Goal: Use online tool/utility: Utilize a website feature to perform a specific function

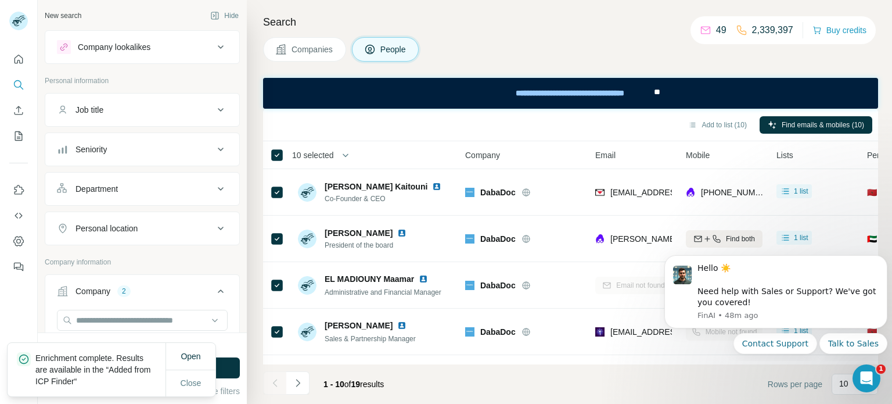
scroll to position [211, 0]
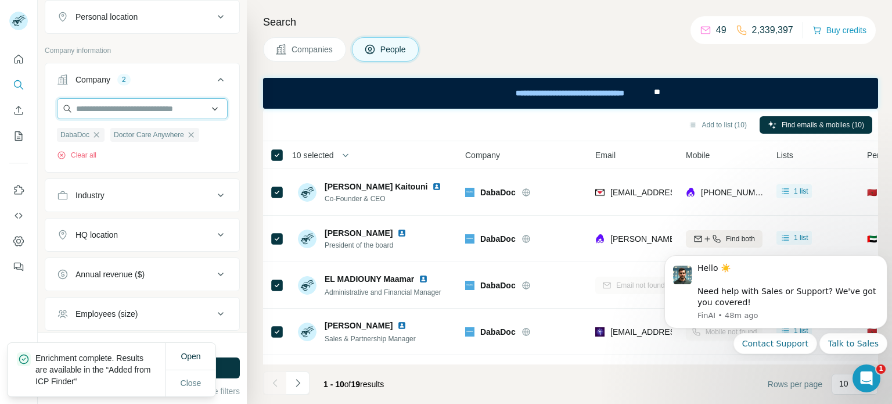
click at [149, 113] on input "text" at bounding box center [142, 108] width 171 height 21
paste input "*********"
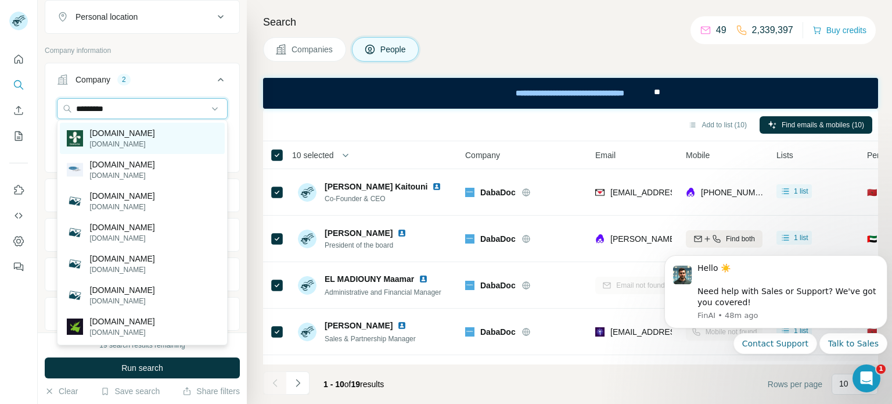
type input "*********"
click at [141, 136] on div "[DOMAIN_NAME] [DOMAIN_NAME]" at bounding box center [142, 138] width 165 height 31
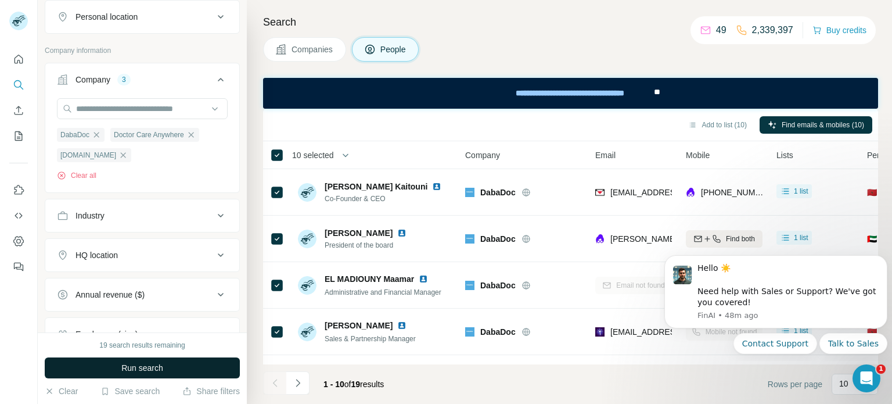
click at [154, 369] on span "Run search" at bounding box center [142, 368] width 42 height 12
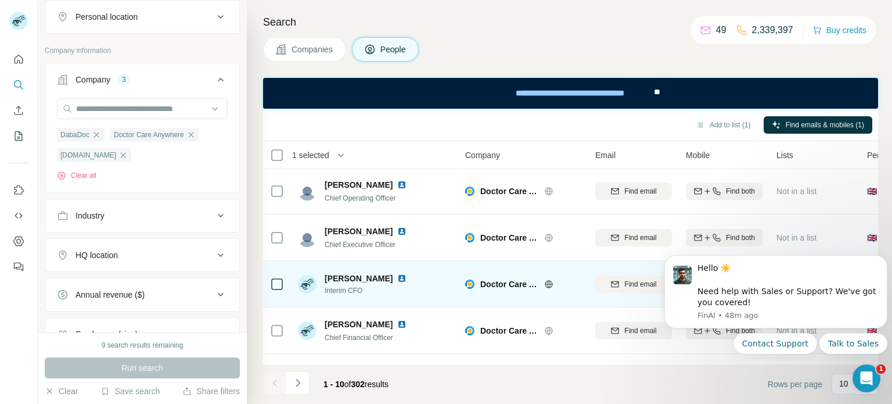
scroll to position [102, 0]
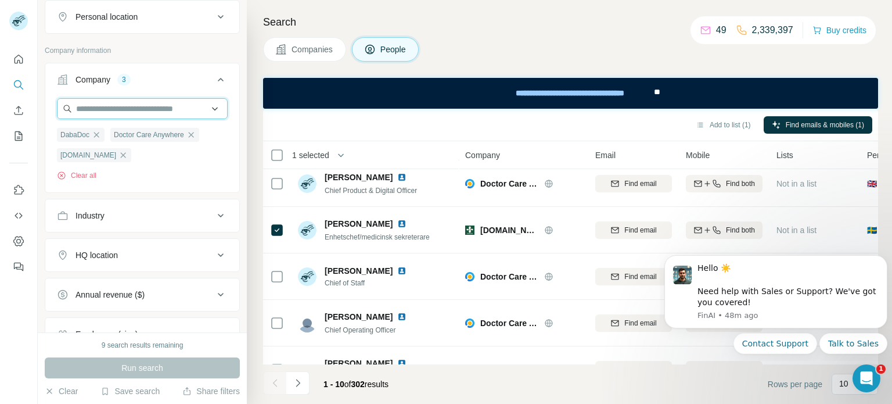
click at [123, 110] on input "text" at bounding box center [142, 108] width 171 height 21
click at [162, 199] on div "Industry" at bounding box center [142, 216] width 195 height 34
click at [193, 135] on icon "button" at bounding box center [190, 134] width 5 height 5
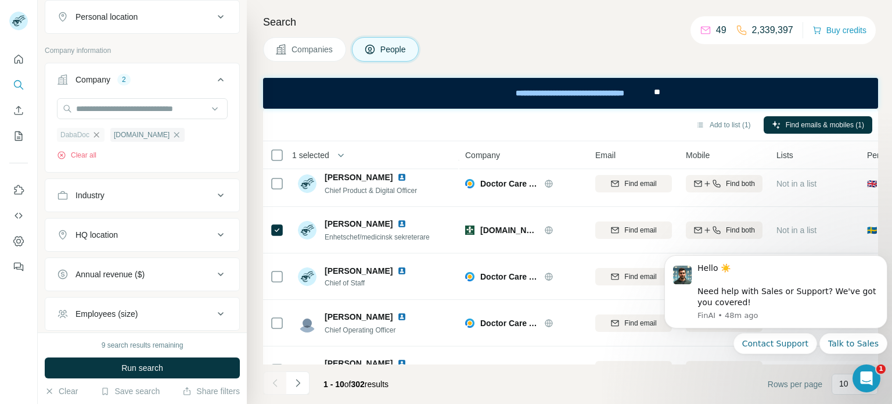
click at [98, 132] on icon "button" at bounding box center [96, 134] width 9 height 9
click at [141, 371] on span "Run search" at bounding box center [142, 368] width 42 height 12
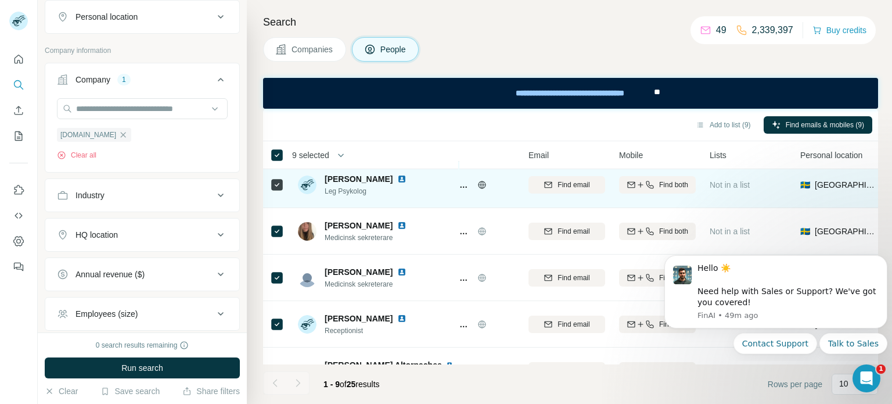
scroll to position [193, 0]
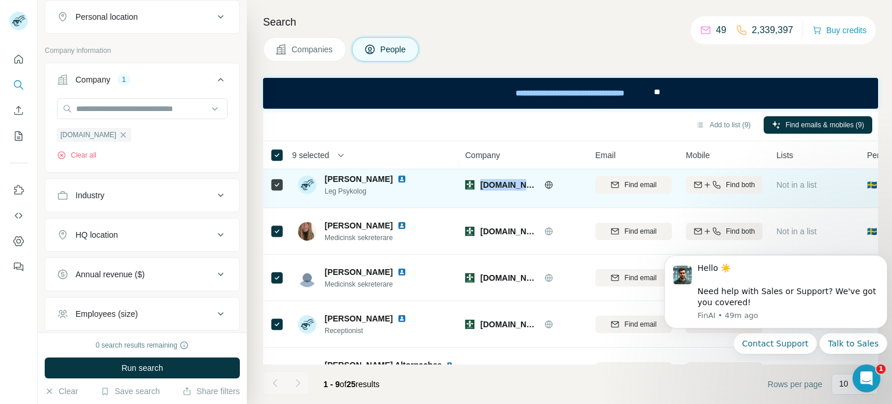
drag, startPoint x: 518, startPoint y: 183, endPoint x: 480, endPoint y: 183, distance: 37.2
click at [480, 183] on div "[DOMAIN_NAME]" at bounding box center [530, 185] width 101 height 12
copy span "[DOMAIN_NAME]"
